Goal: Information Seeking & Learning: Learn about a topic

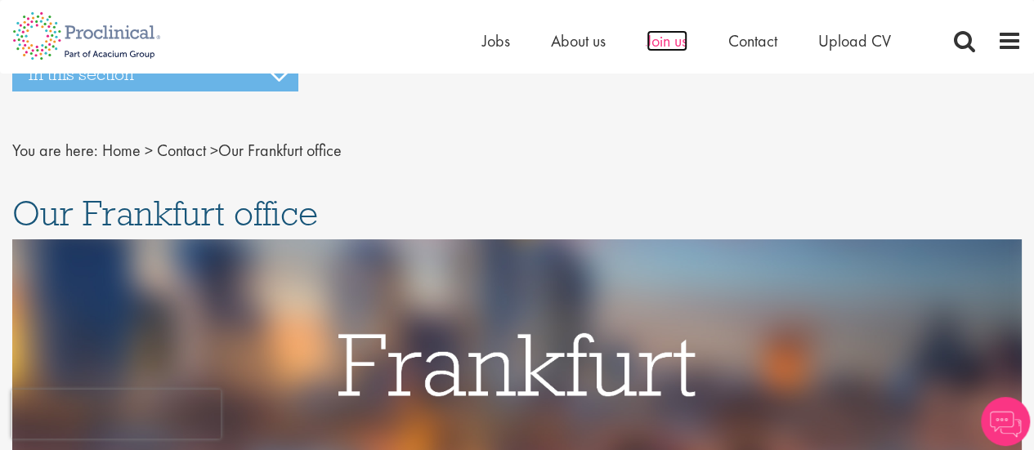
click at [676, 42] on span "Join us" at bounding box center [667, 40] width 41 height 21
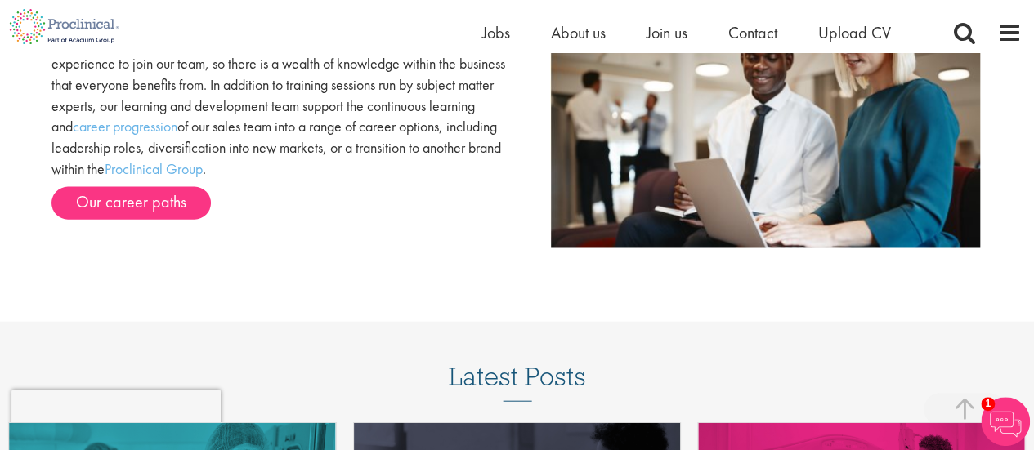
scroll to position [1369, 0]
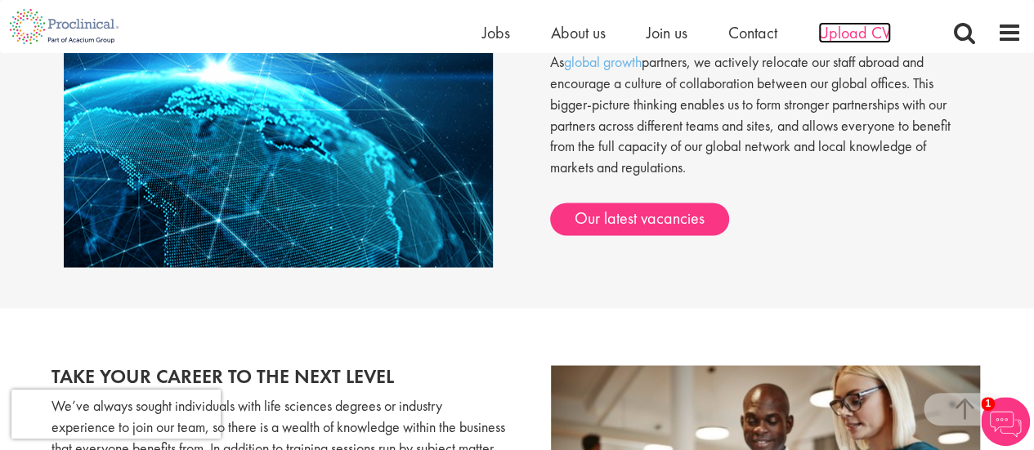
click at [837, 29] on span "Upload CV" at bounding box center [854, 32] width 73 height 21
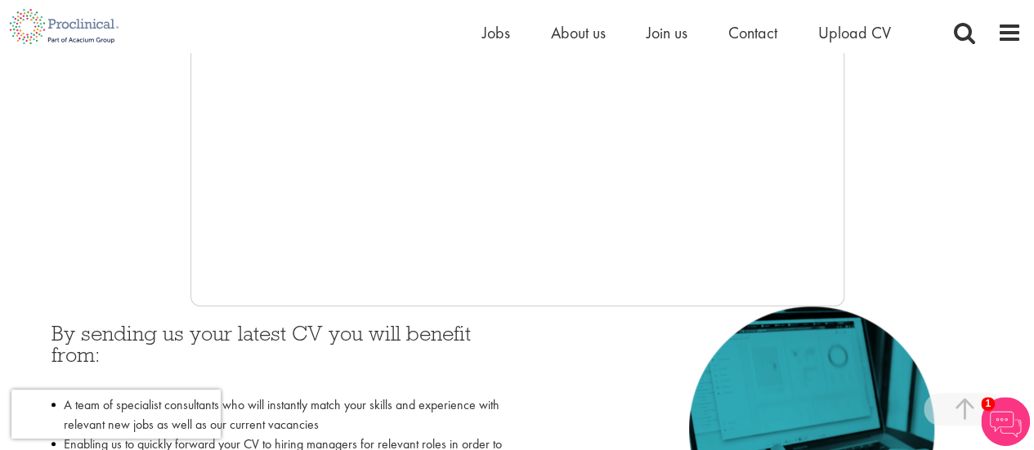
scroll to position [210, 0]
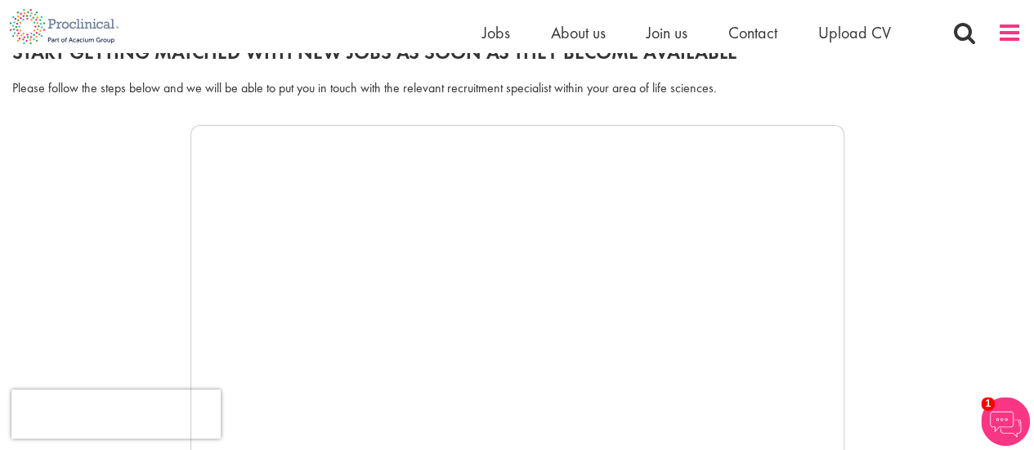
click at [1005, 32] on span at bounding box center [1009, 32] width 25 height 25
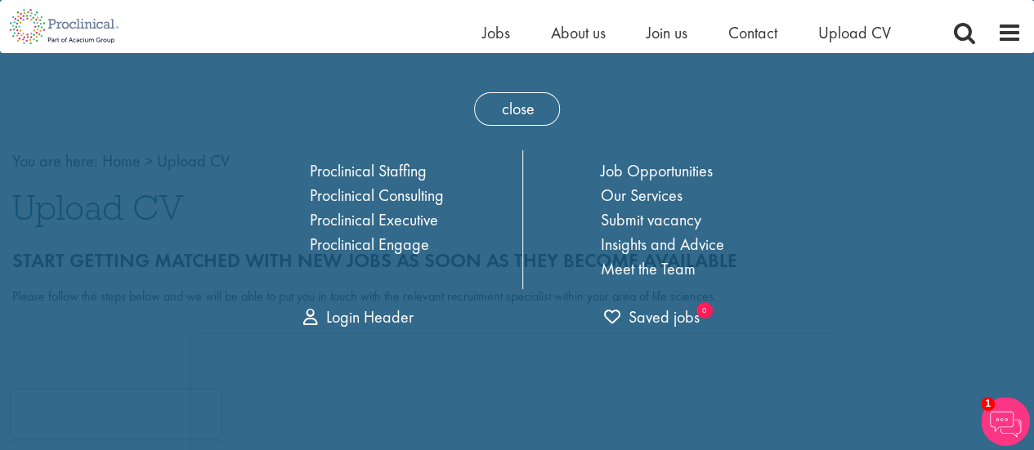
scroll to position [0, 0]
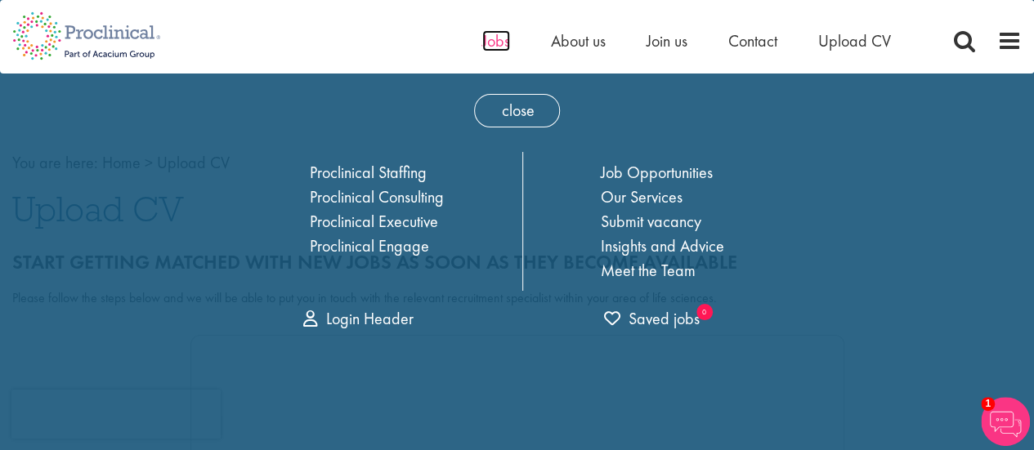
click at [491, 31] on span "Jobs" at bounding box center [496, 40] width 28 height 21
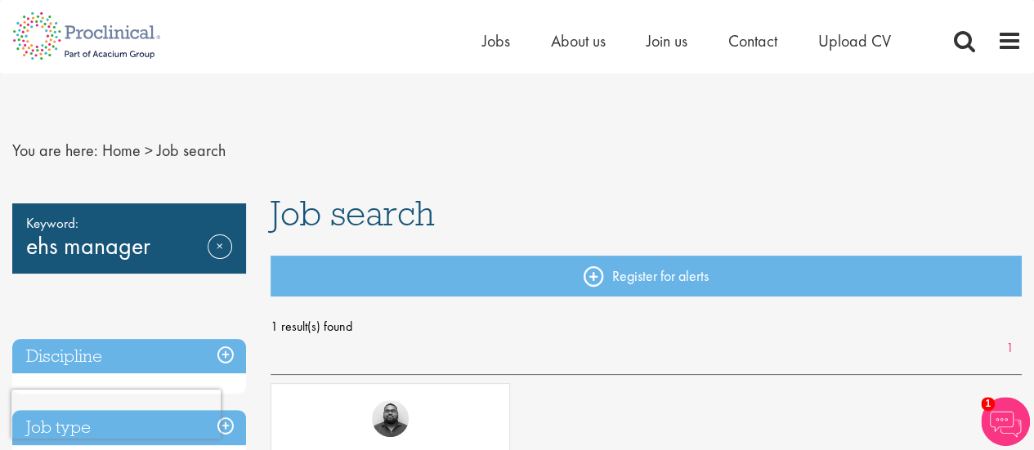
click at [144, 246] on div "Keyword: ehs manager Remove" at bounding box center [129, 239] width 234 height 70
drag, startPoint x: 149, startPoint y: 246, endPoint x: 0, endPoint y: 239, distance: 149.0
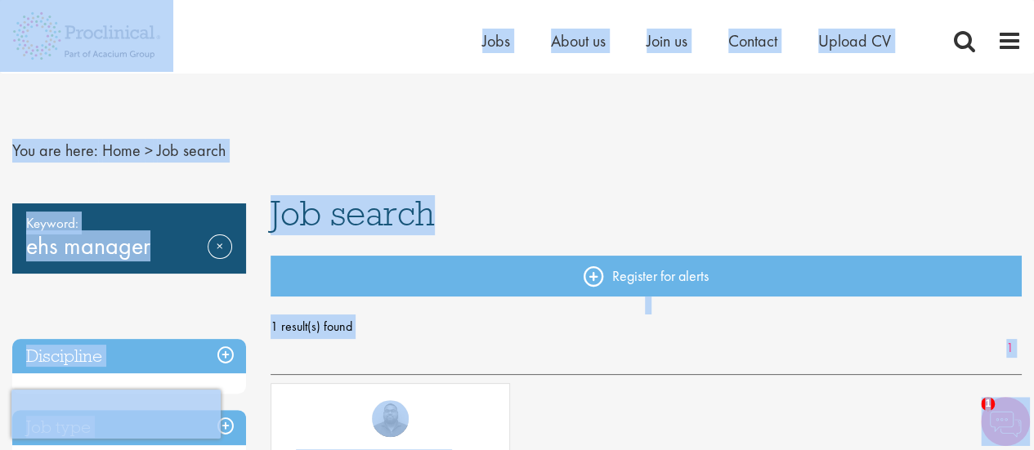
click at [159, 250] on div "Keyword: ehs manager Remove" at bounding box center [129, 239] width 234 height 70
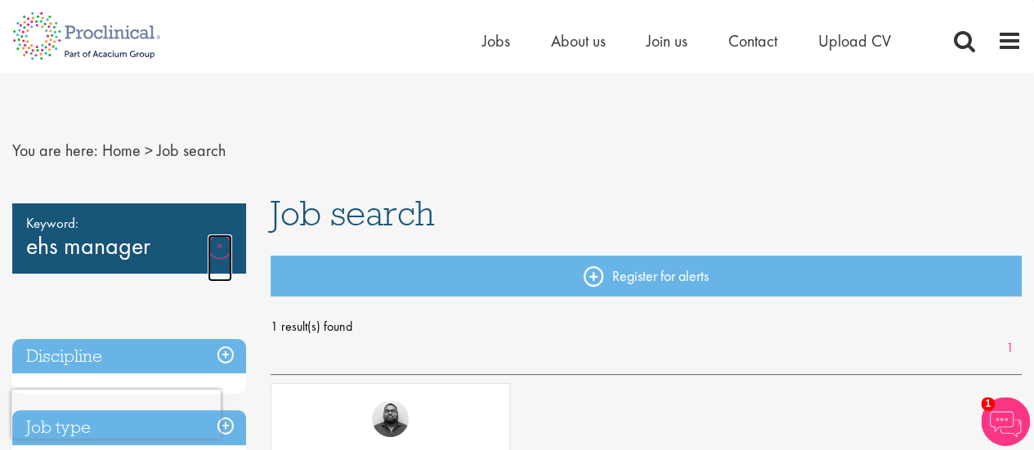
click at [209, 246] on link "Remove" at bounding box center [220, 258] width 25 height 47
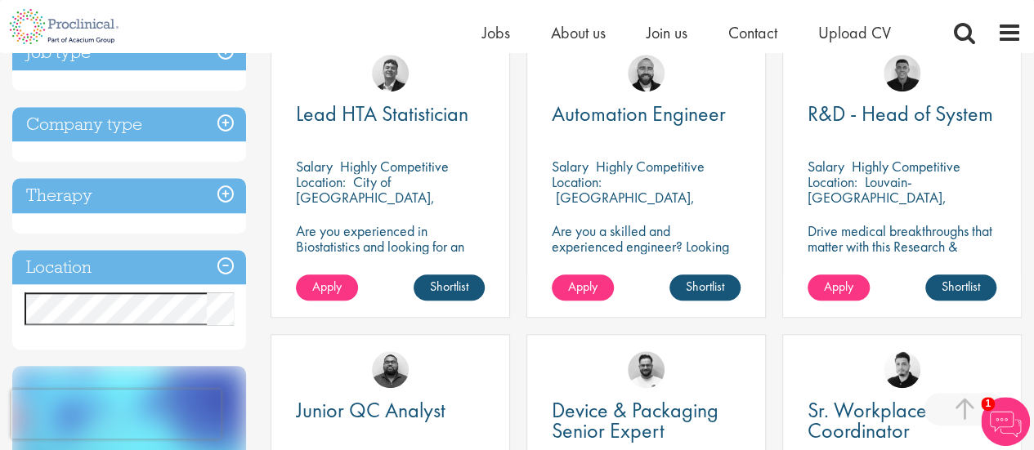
scroll to position [654, 0]
